Goal: Navigation & Orientation: Find specific page/section

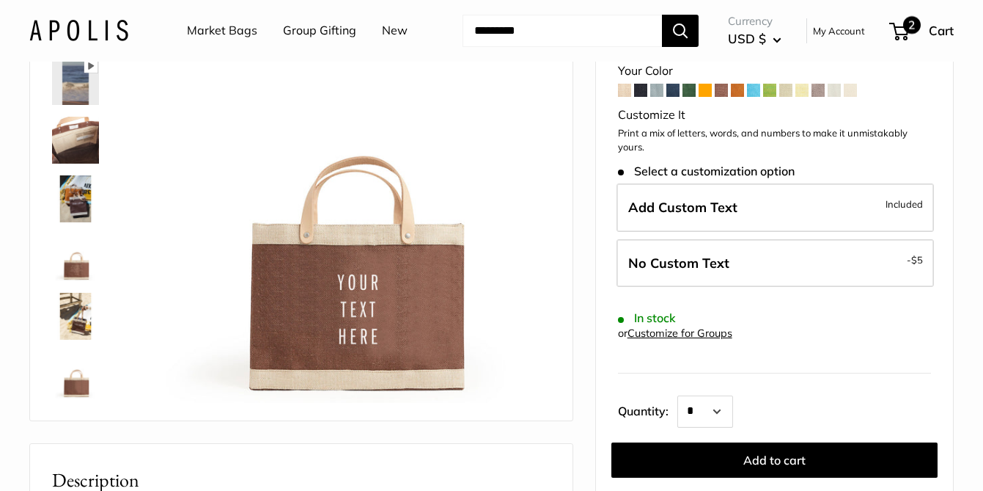
click at [929, 27] on span "Cart" at bounding box center [941, 30] width 25 height 15
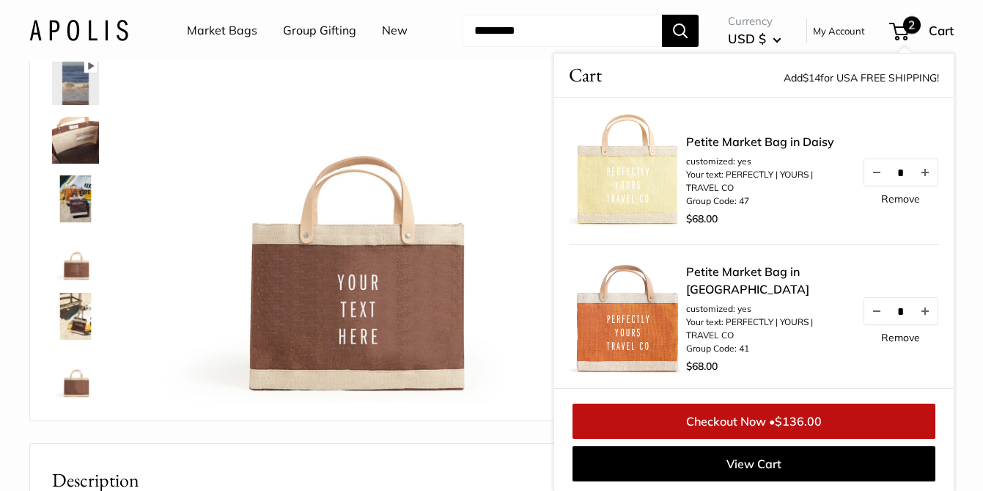
scroll to position [122, 0]
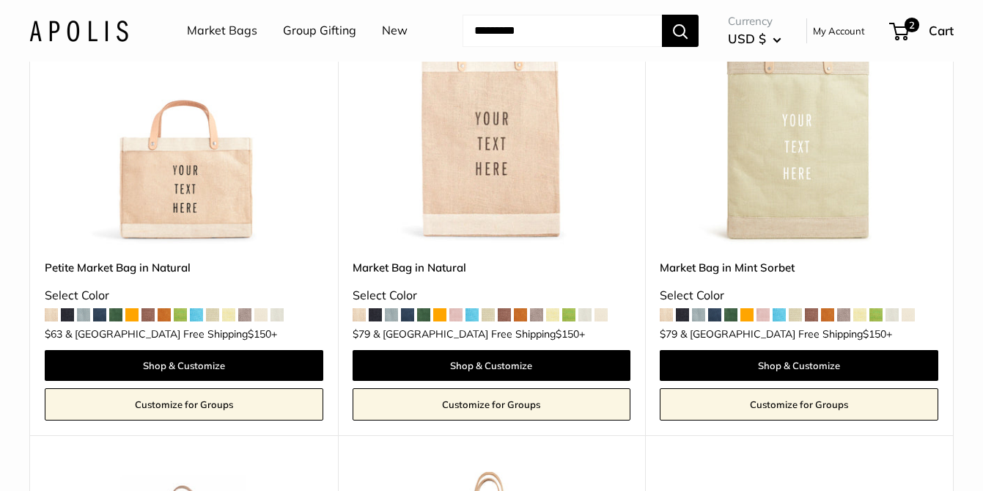
scroll to position [3875, 0]
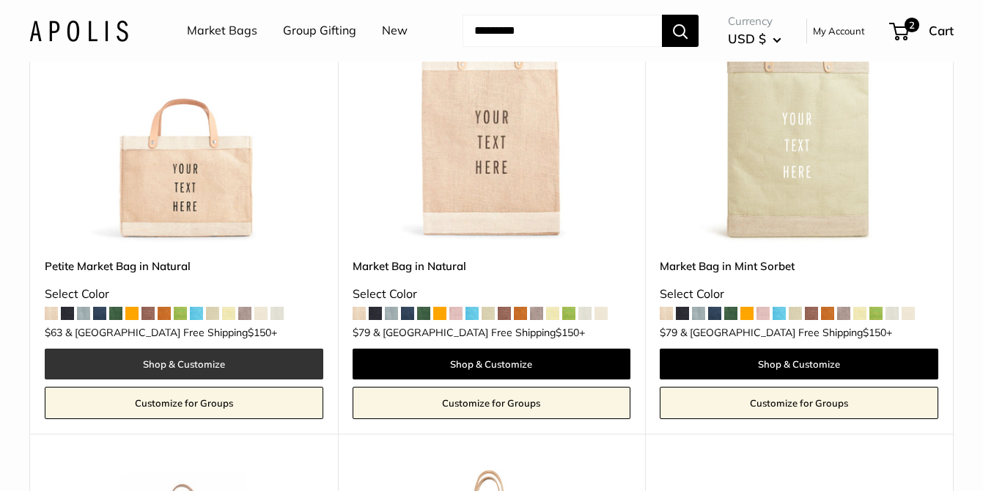
click at [171, 348] on link "Shop & Customize" at bounding box center [184, 363] width 279 height 31
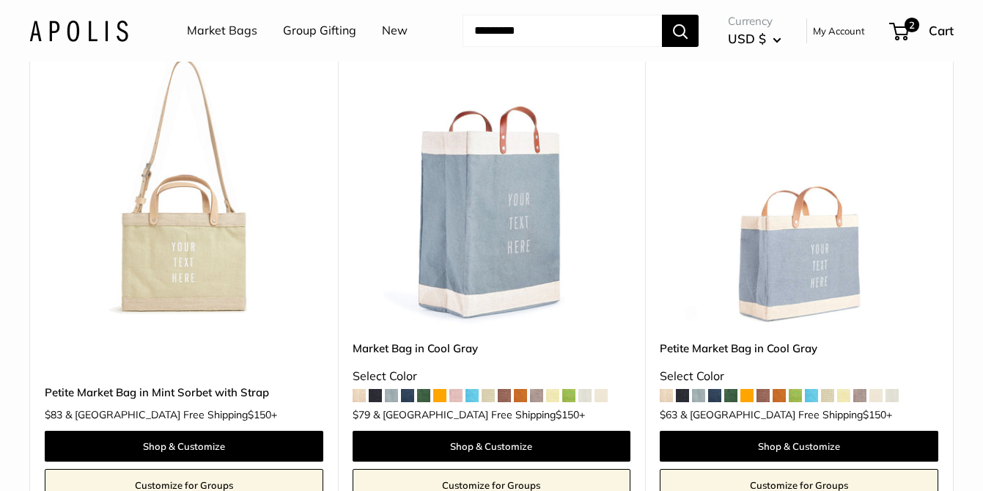
scroll to position [5312, 0]
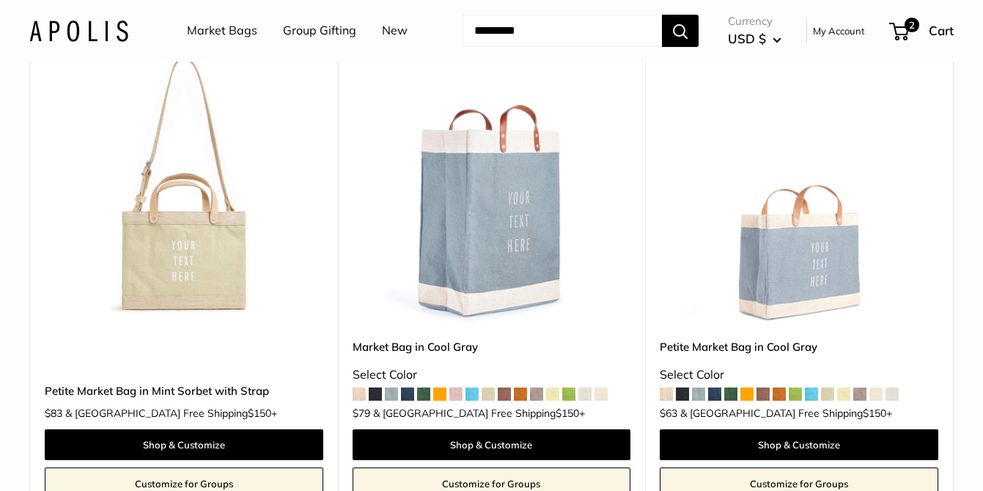
click at [771, 472] on link "Customize for Groups" at bounding box center [799, 483] width 279 height 32
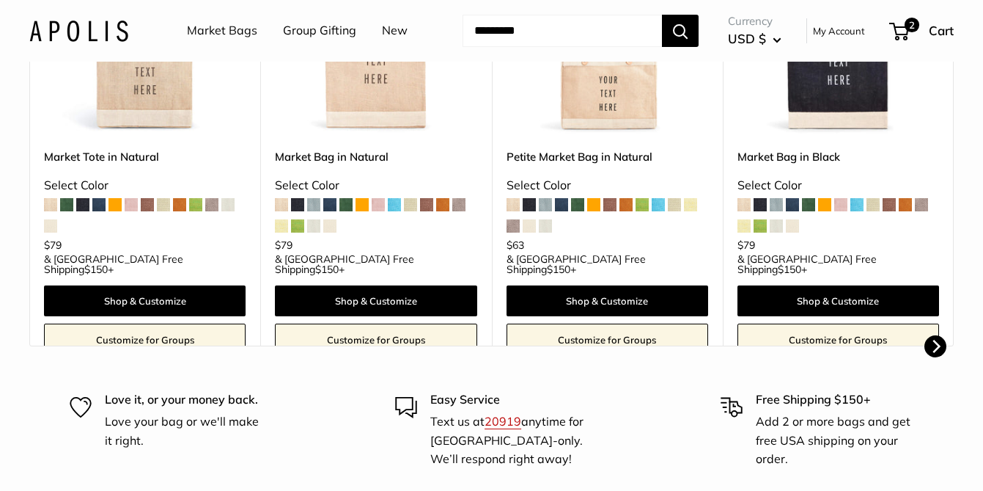
scroll to position [837, 0]
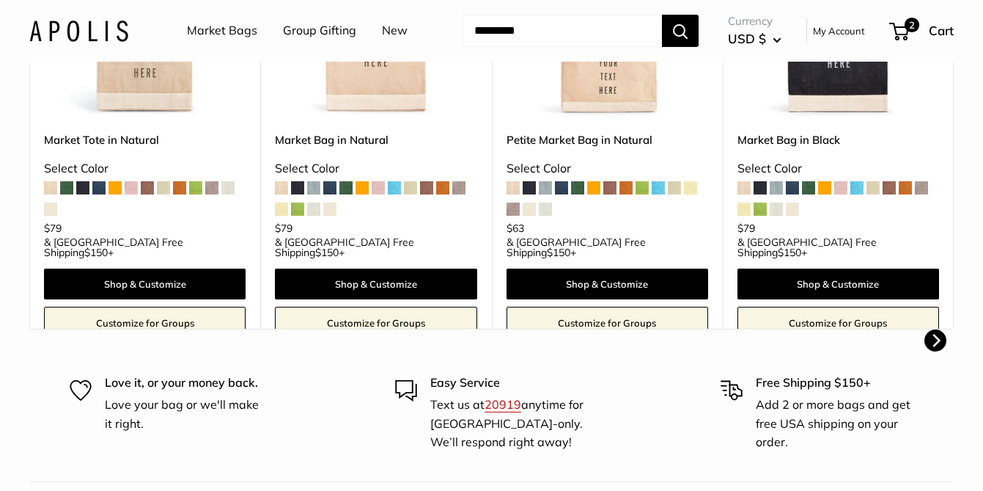
click at [611, 307] on link "Customize for Groups" at bounding box center [608, 323] width 202 height 32
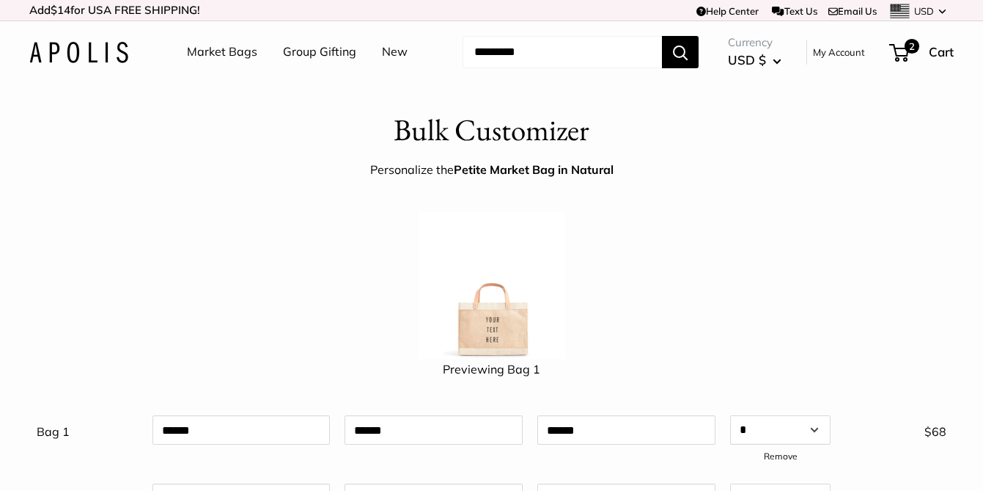
click at [318, 56] on link "Group Gifting" at bounding box center [319, 52] width 73 height 22
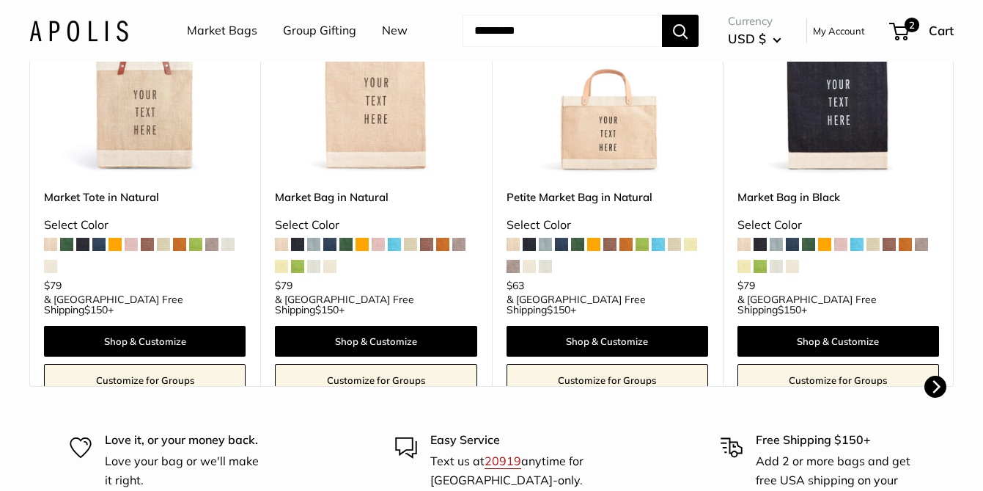
scroll to position [499, 0]
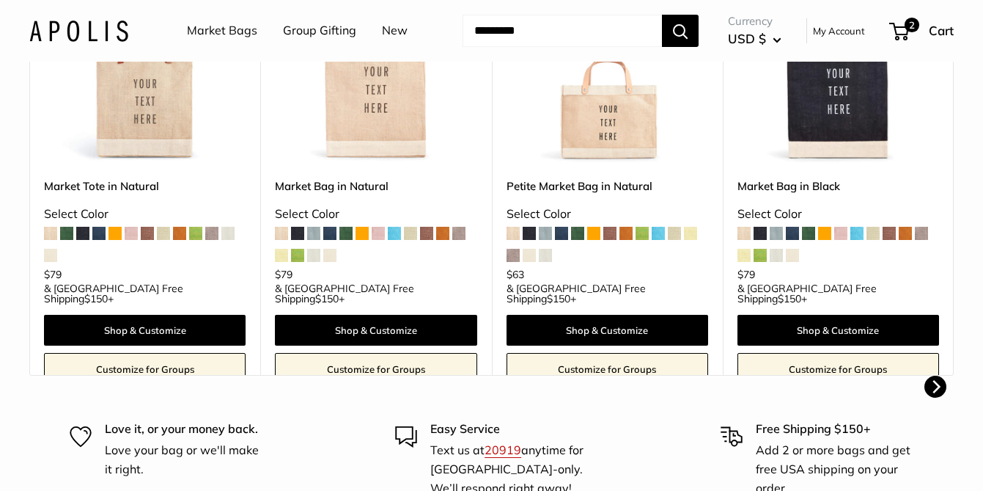
click at [935, 380] on icon "Next" at bounding box center [935, 386] width 13 height 13
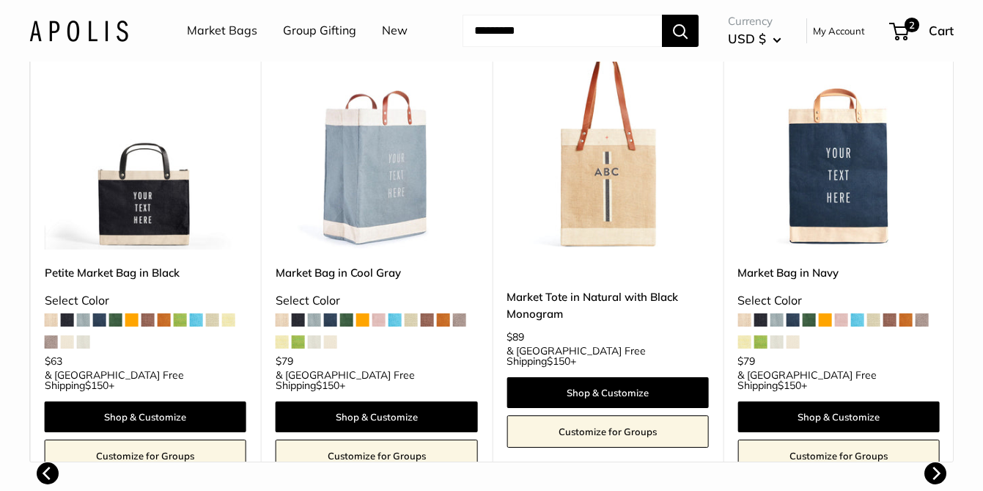
scroll to position [414, 0]
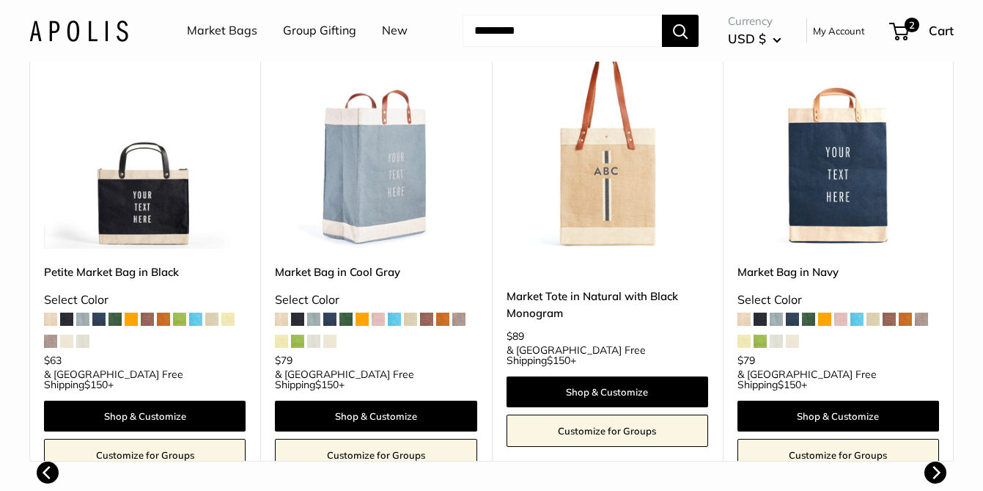
click at [938, 466] on icon "Next" at bounding box center [935, 472] width 13 height 13
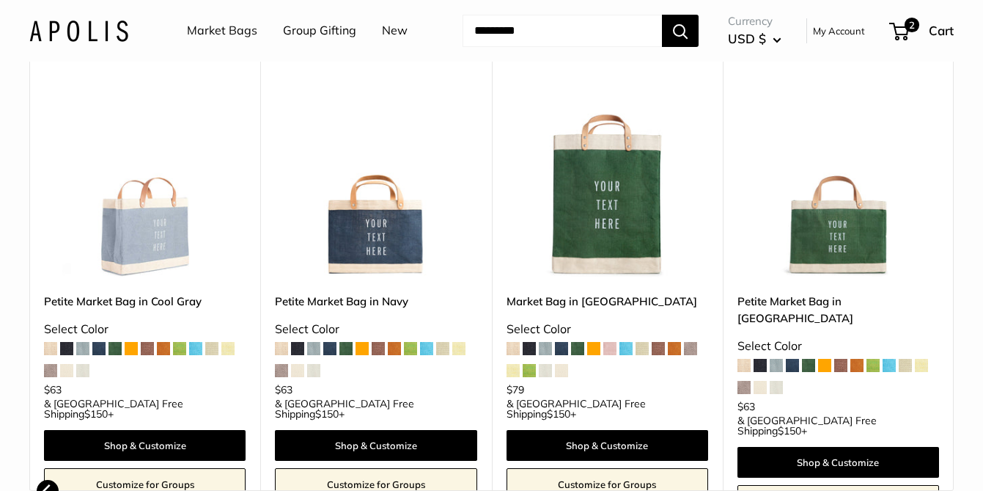
scroll to position [376, 0]
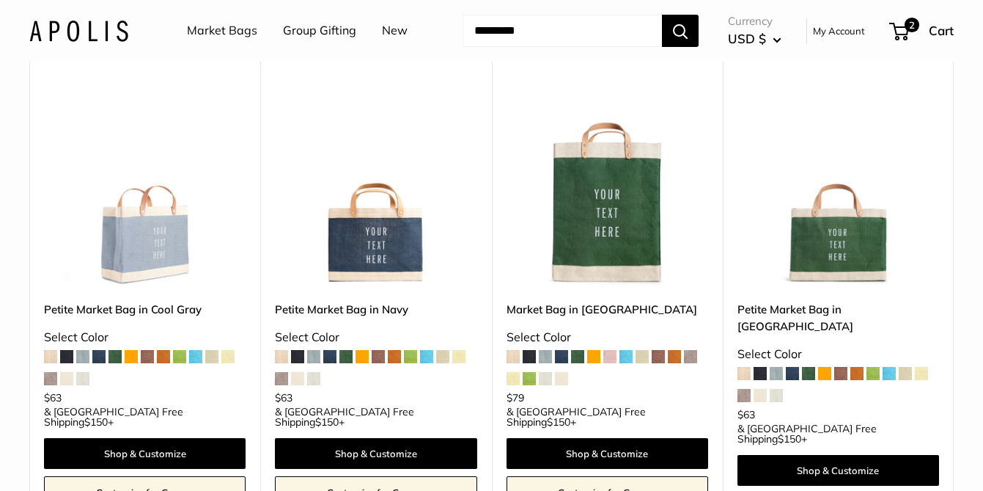
click at [0, 0] on img at bounding box center [0, 0] width 0 height 0
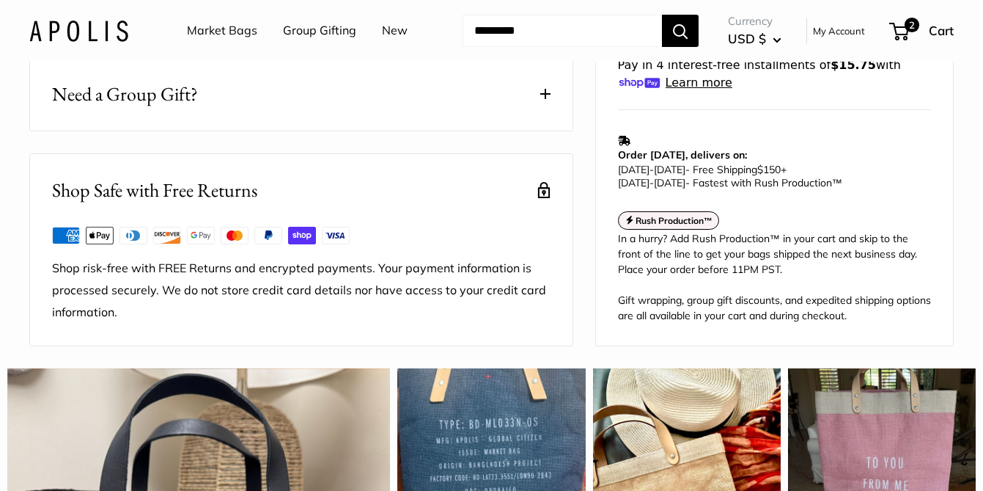
scroll to position [128, 0]
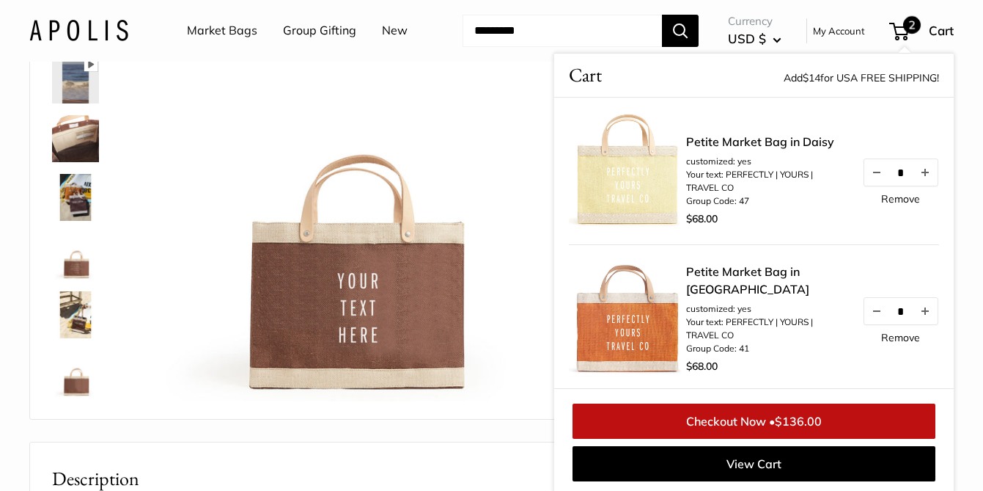
click at [204, 29] on link "Market Bags" at bounding box center [222, 31] width 70 height 22
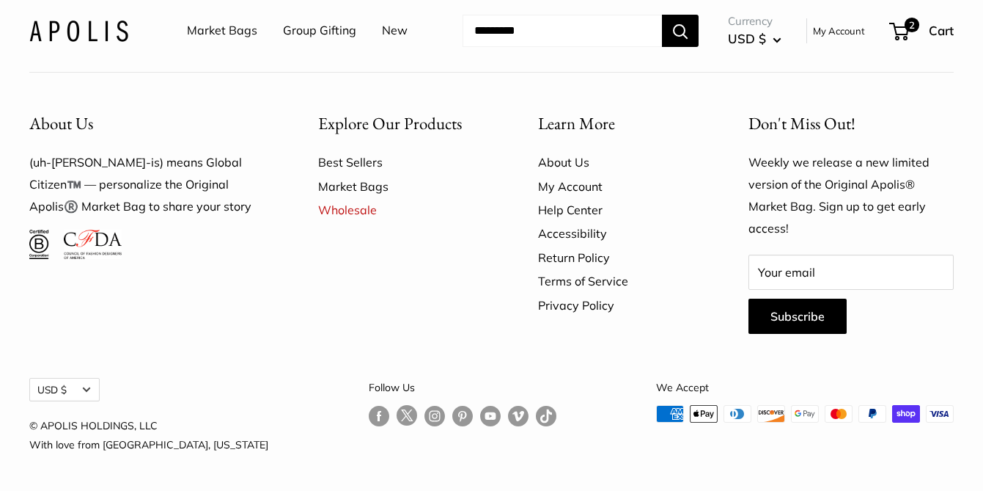
scroll to position [4098, 0]
click at [210, 29] on link "Market Bags" at bounding box center [222, 31] width 70 height 22
click at [342, 198] on link "Market Bags" at bounding box center [402, 186] width 169 height 23
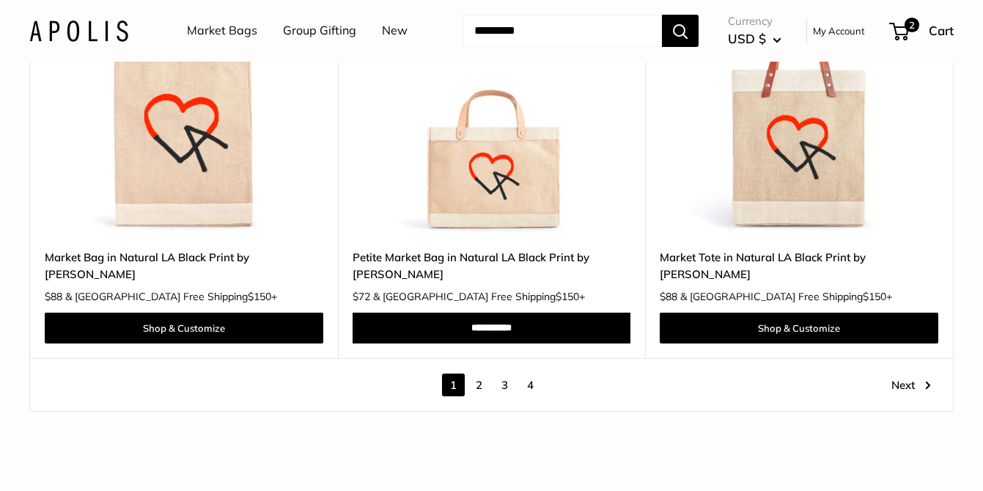
scroll to position [7812, 0]
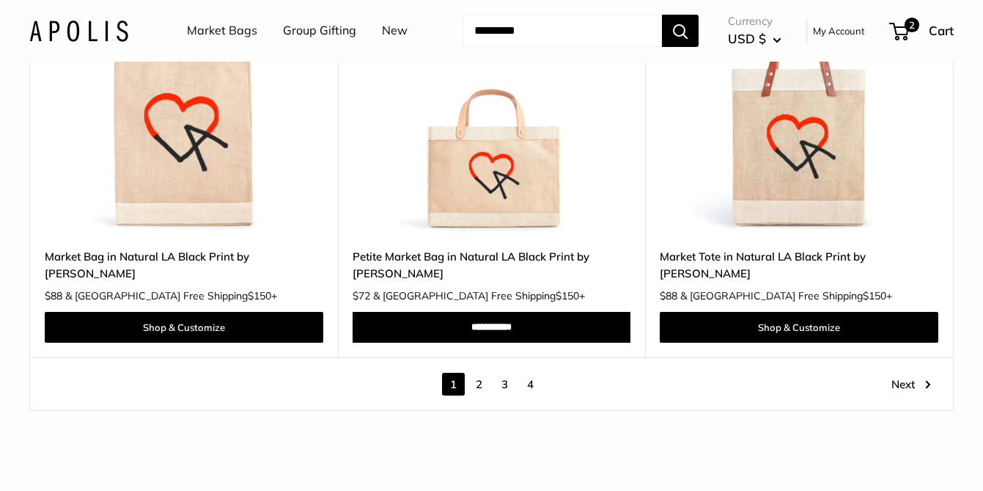
click at [480, 373] on link "2" at bounding box center [479, 384] width 23 height 23
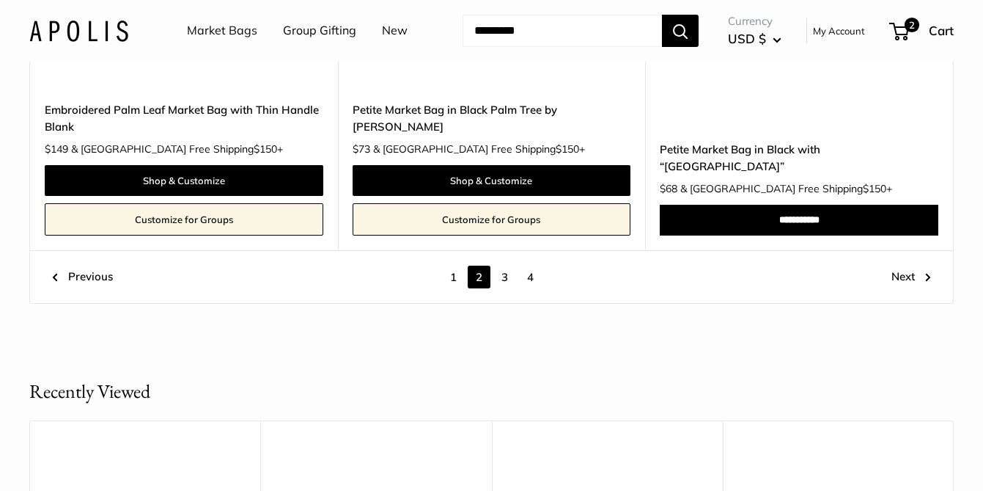
scroll to position [7632, 0]
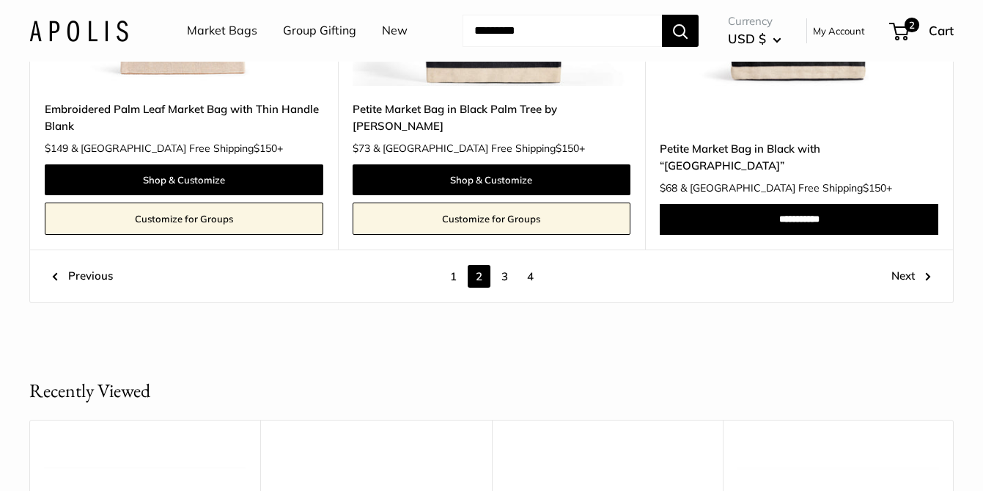
click at [507, 274] on link "3" at bounding box center [504, 276] width 23 height 23
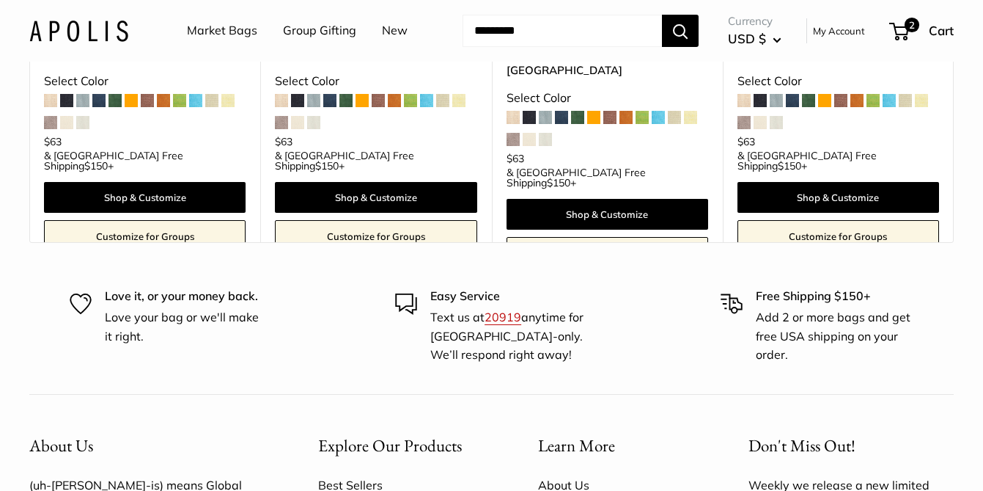
scroll to position [8586, 0]
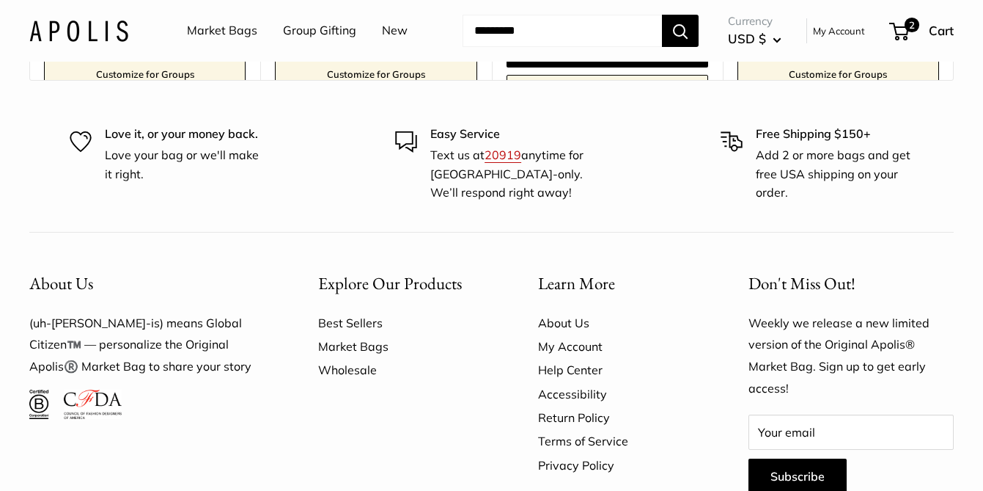
click at [324, 358] on link "Wholesale" at bounding box center [402, 369] width 169 height 23
